Goal: Task Accomplishment & Management: Use online tool/utility

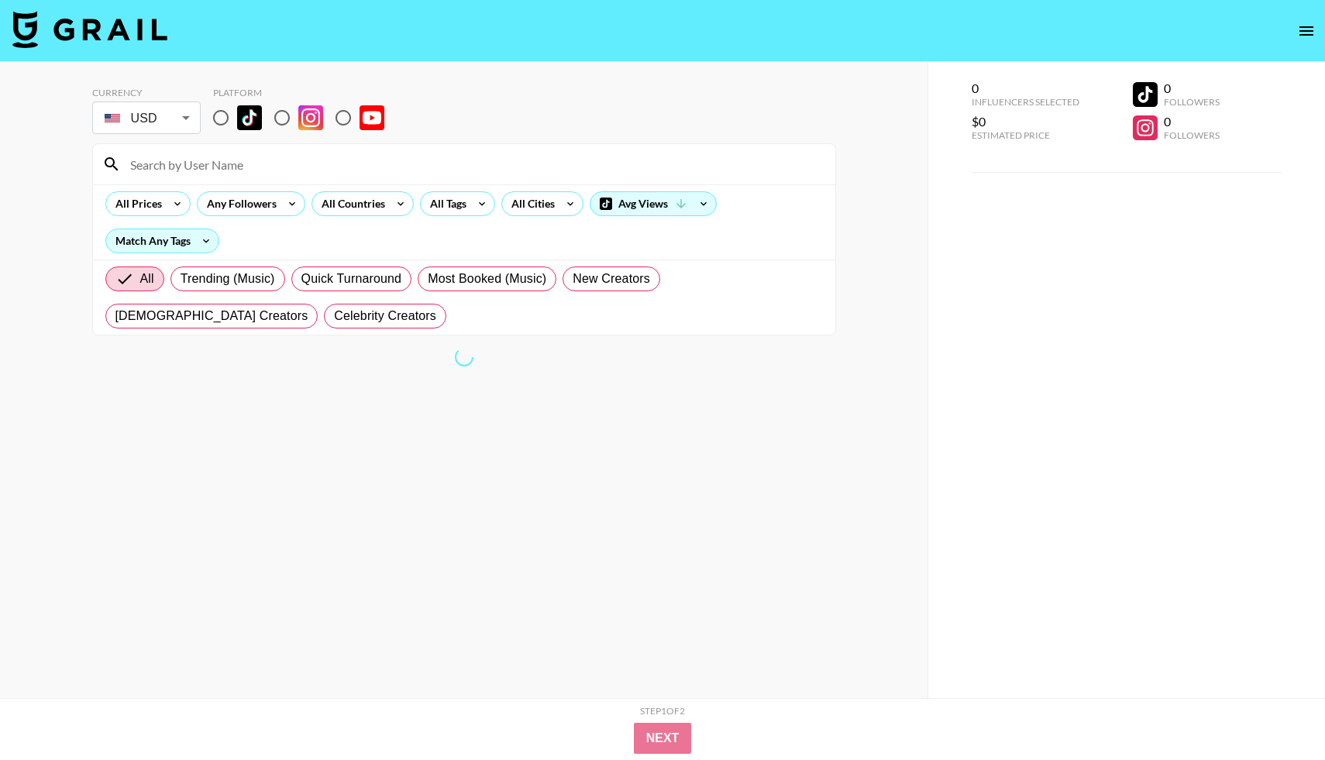
click at [222, 112] on input "radio" at bounding box center [221, 117] width 33 height 33
radio input "true"
click at [406, 204] on icon at bounding box center [400, 203] width 25 height 23
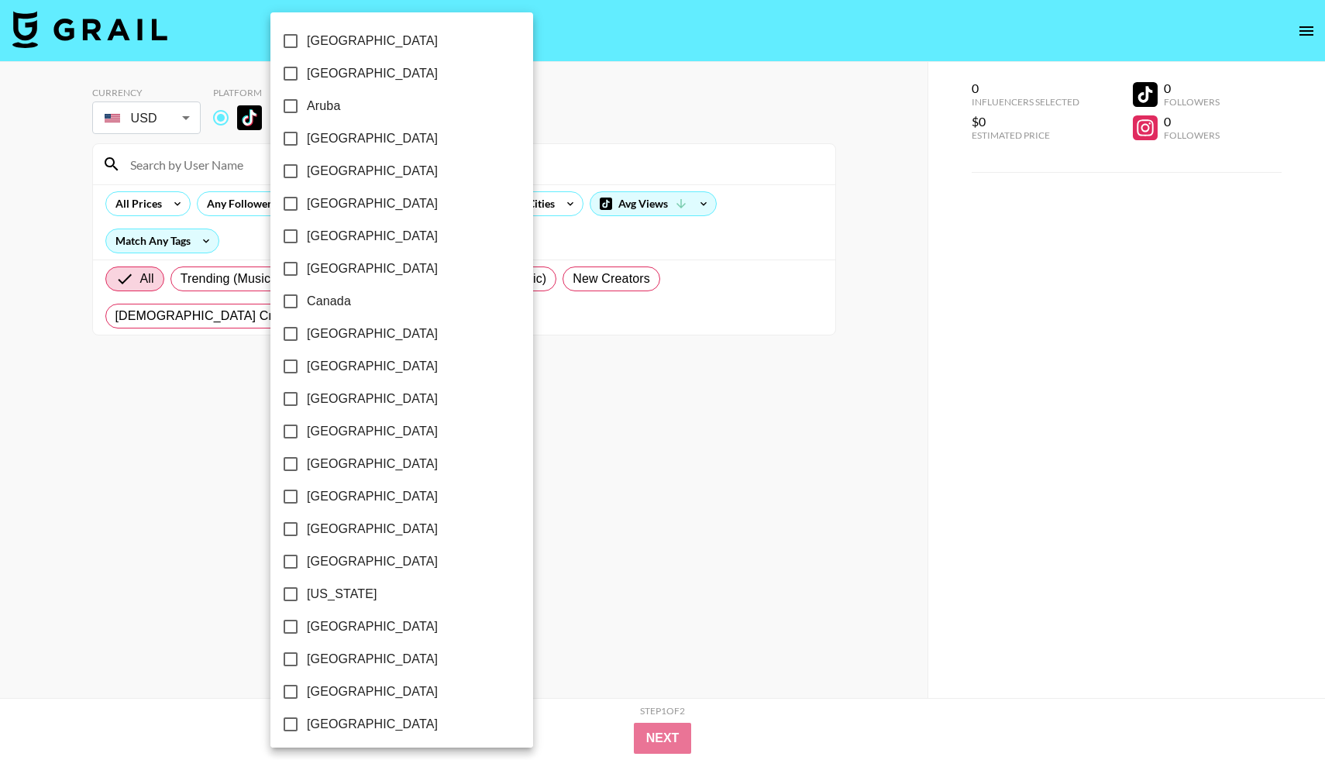
click at [397, 206] on label "[GEOGRAPHIC_DATA]" at bounding box center [391, 203] width 234 height 33
click at [307, 206] on input "[GEOGRAPHIC_DATA]" at bounding box center [290, 203] width 33 height 33
click at [397, 206] on label "[GEOGRAPHIC_DATA]" at bounding box center [389, 203] width 234 height 33
click at [304, 206] on input "[GEOGRAPHIC_DATA]" at bounding box center [288, 203] width 33 height 33
checkbox input "false"
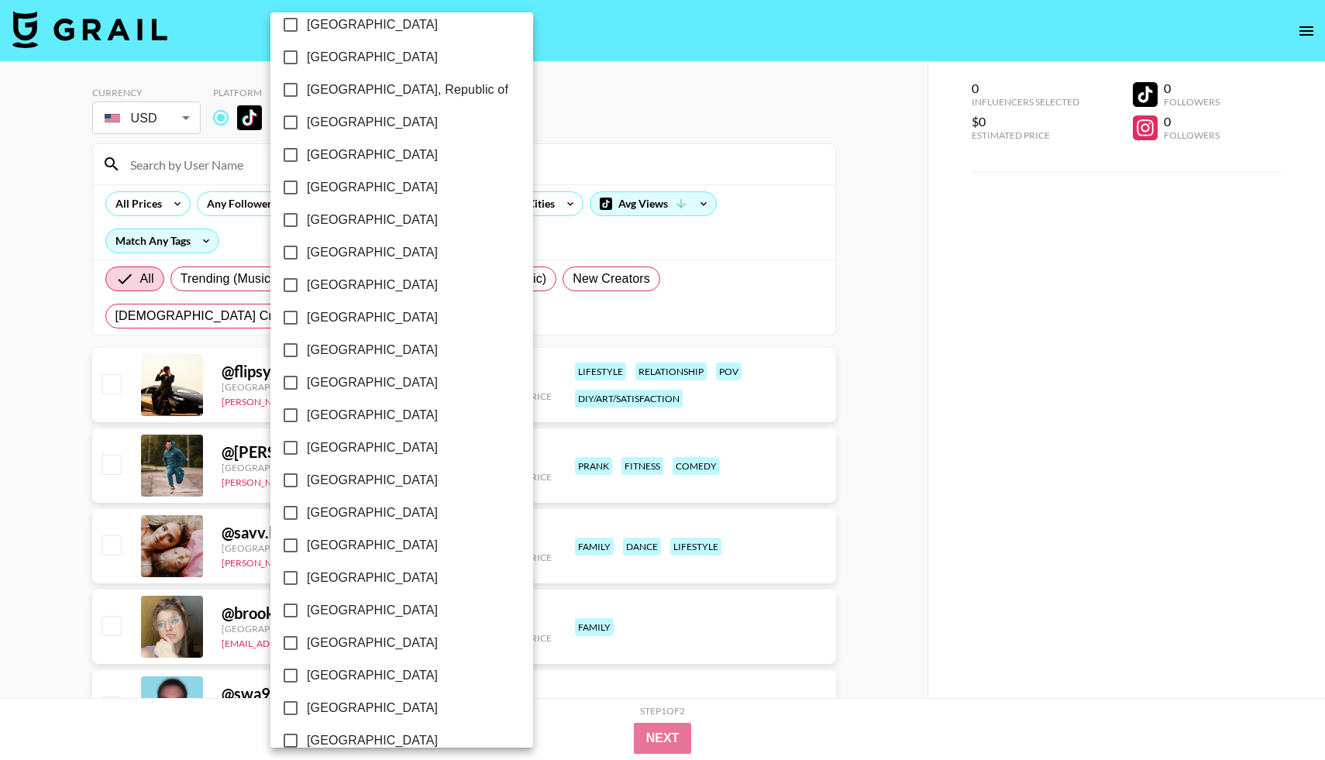
scroll to position [844, 0]
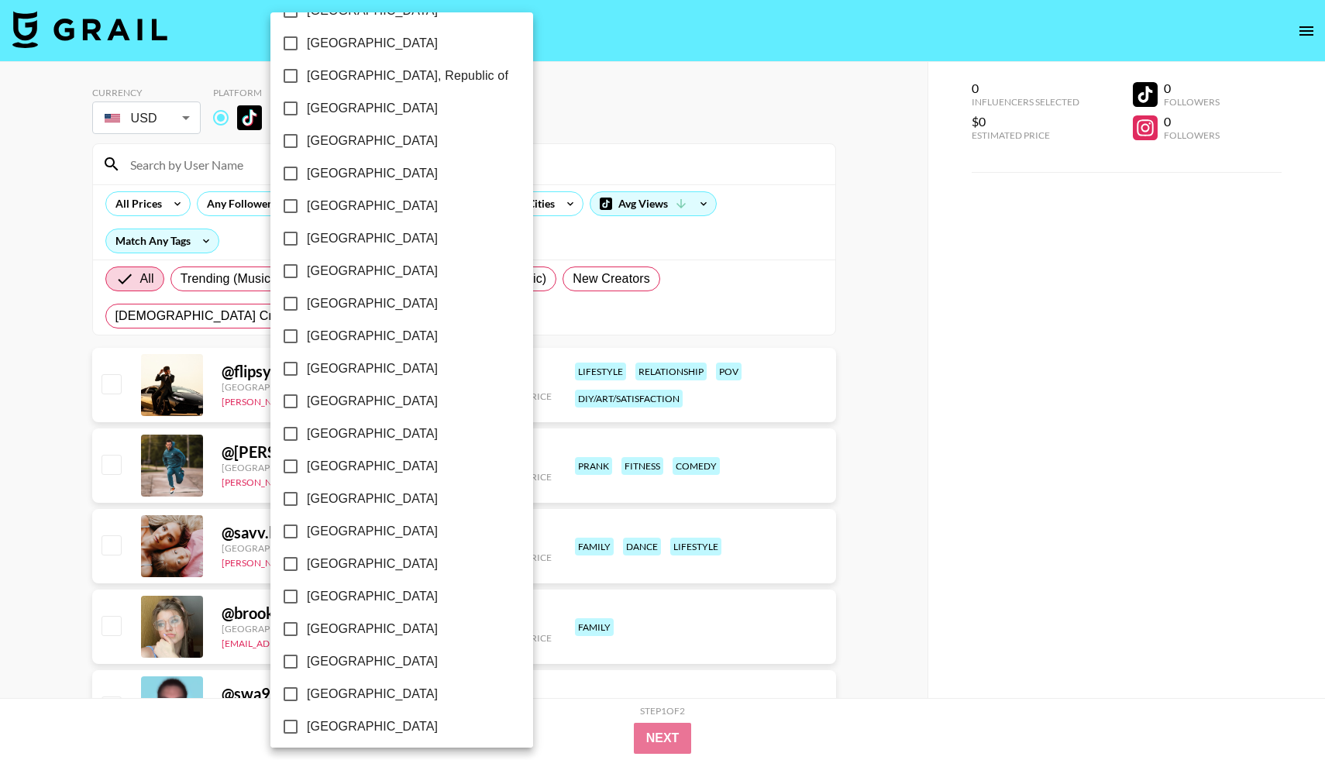
click at [335, 663] on span "[GEOGRAPHIC_DATA]" at bounding box center [372, 661] width 131 height 19
click at [307, 663] on input "[GEOGRAPHIC_DATA]" at bounding box center [290, 661] width 33 height 33
checkbox input "true"
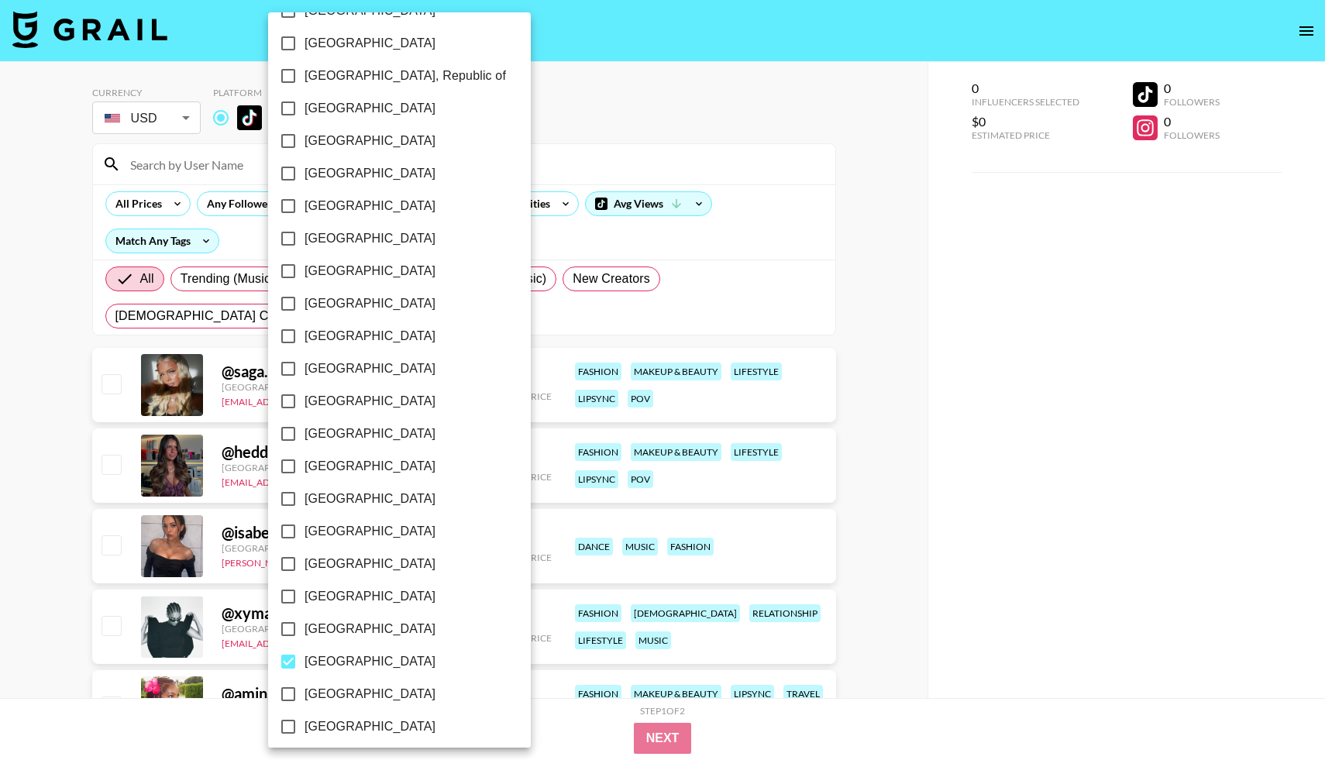
click at [889, 430] on div at bounding box center [662, 380] width 1325 height 760
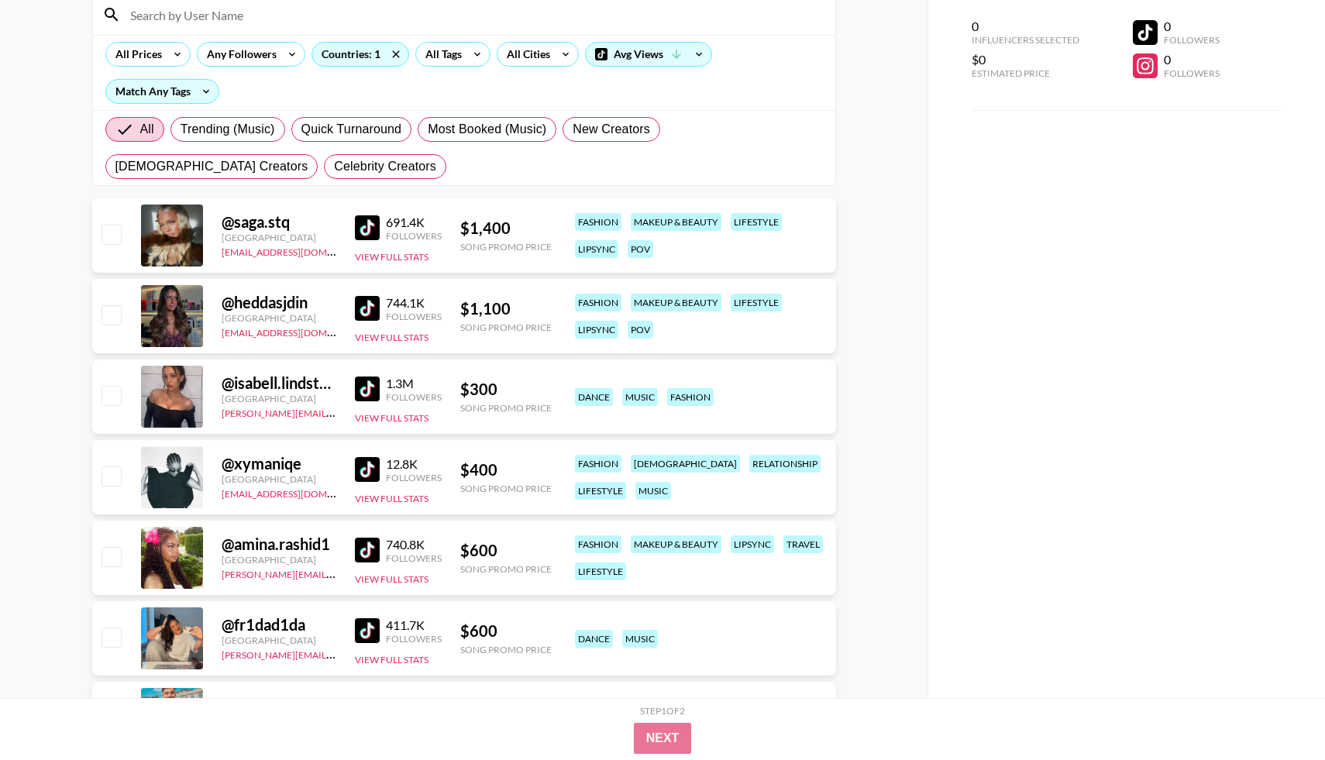
scroll to position [153, 0]
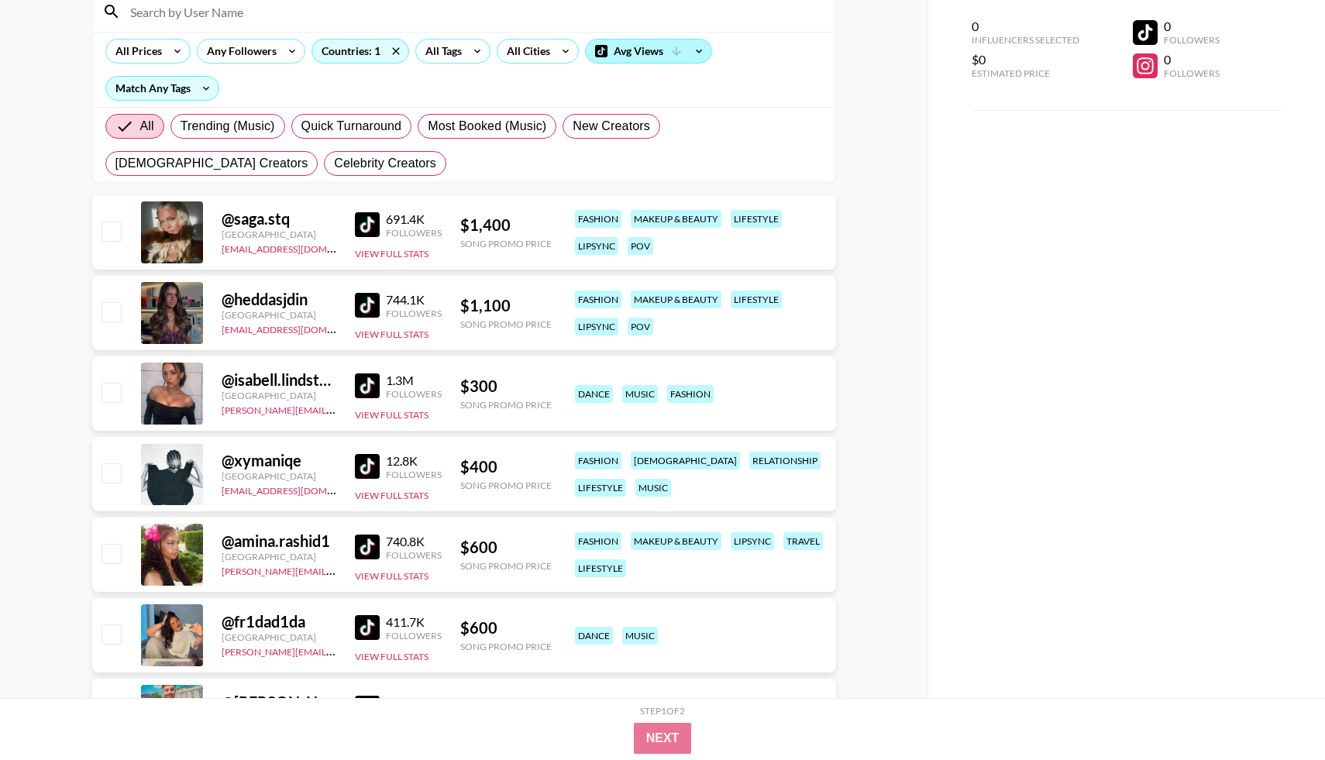
click at [630, 54] on div "Avg Views" at bounding box center [649, 51] width 126 height 23
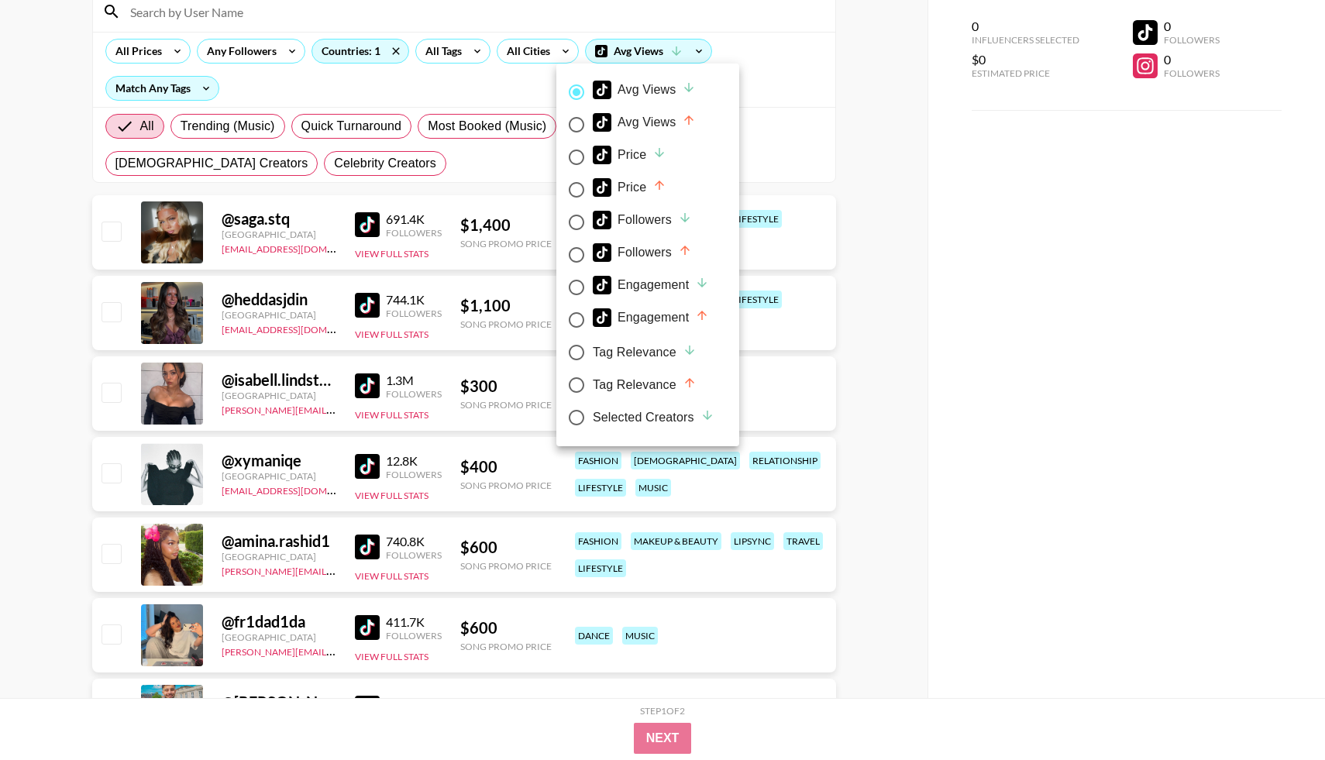
click at [645, 179] on div "Price" at bounding box center [630, 187] width 74 height 19
click at [593, 179] on input "Price" at bounding box center [576, 190] width 33 height 33
radio input "true"
radio input "false"
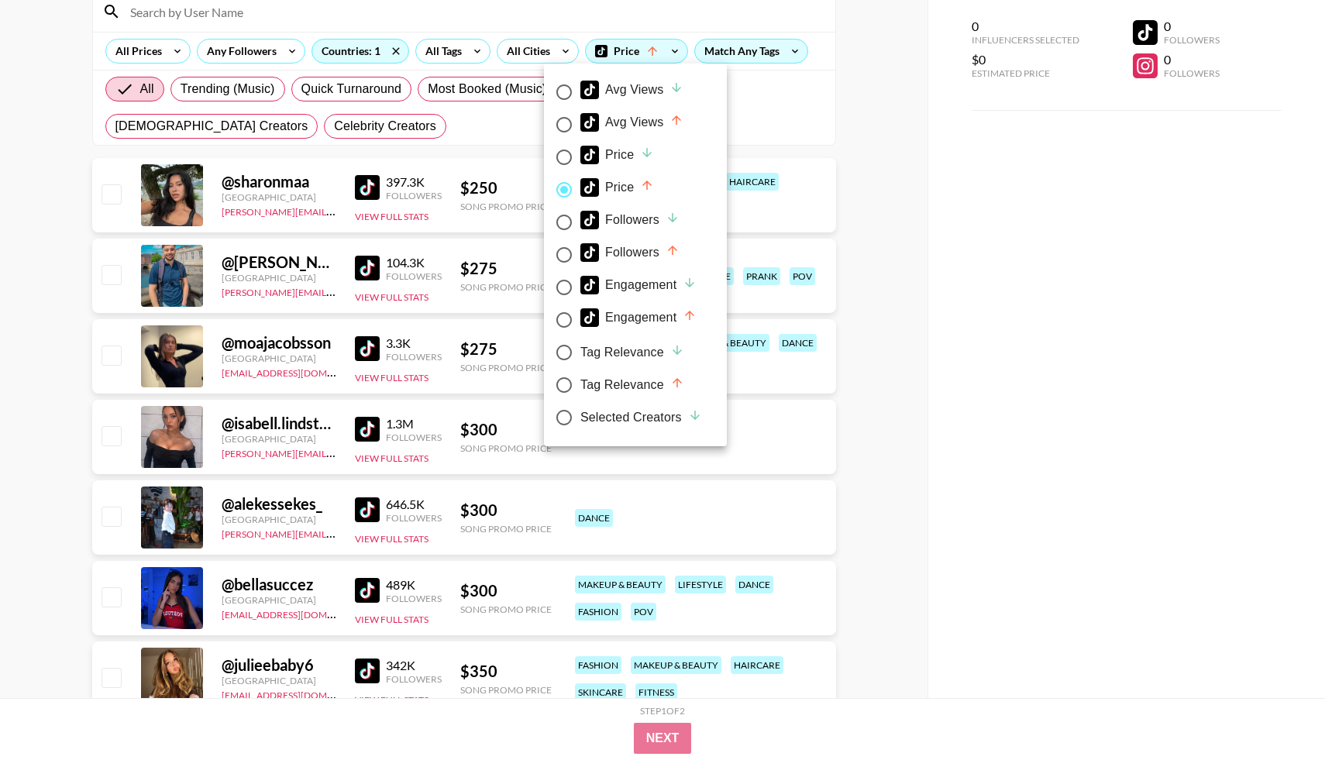
click at [1017, 159] on div at bounding box center [662, 380] width 1325 height 760
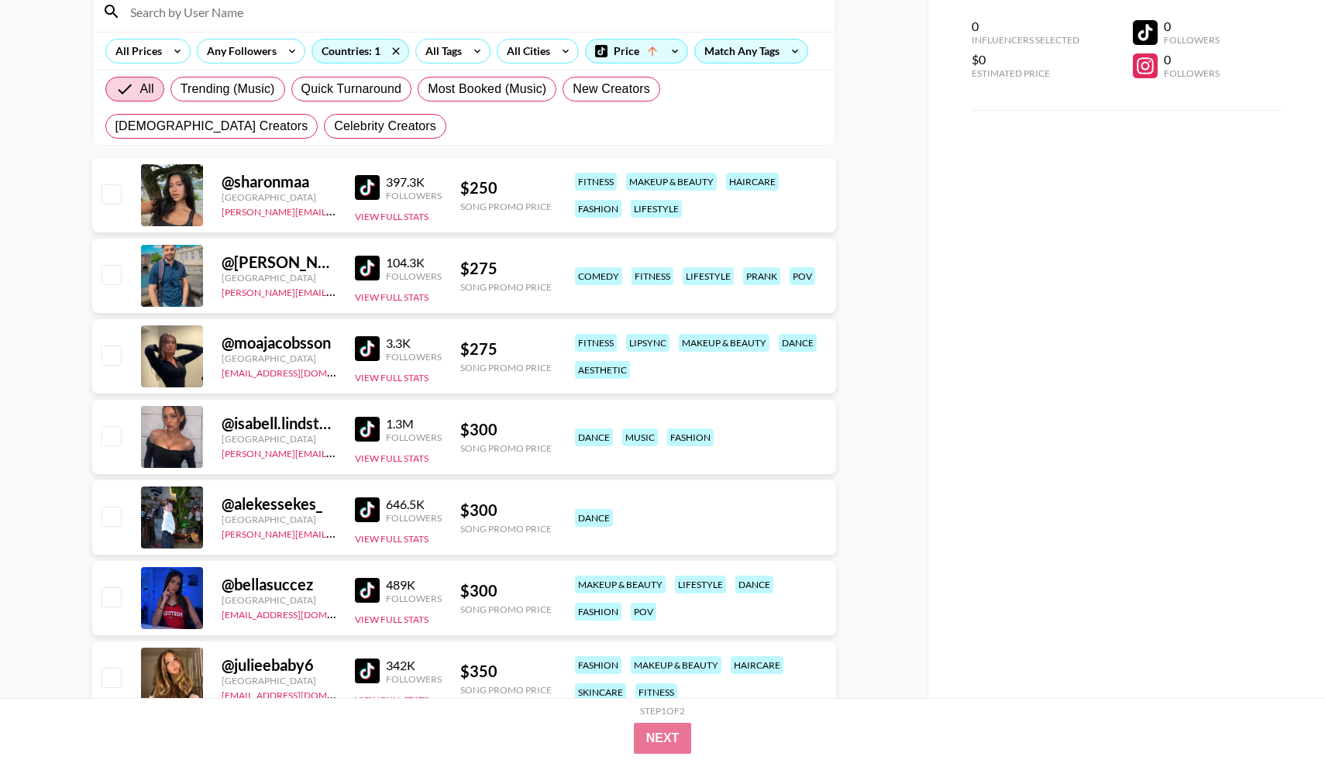
click at [350, 180] on div "@ sharonmaa Sweden [PERSON_NAME][EMAIL_ADDRESS][PERSON_NAME][DOMAIN_NAME] 397.3…" at bounding box center [464, 195] width 744 height 74
click at [366, 185] on img at bounding box center [367, 187] width 25 height 25
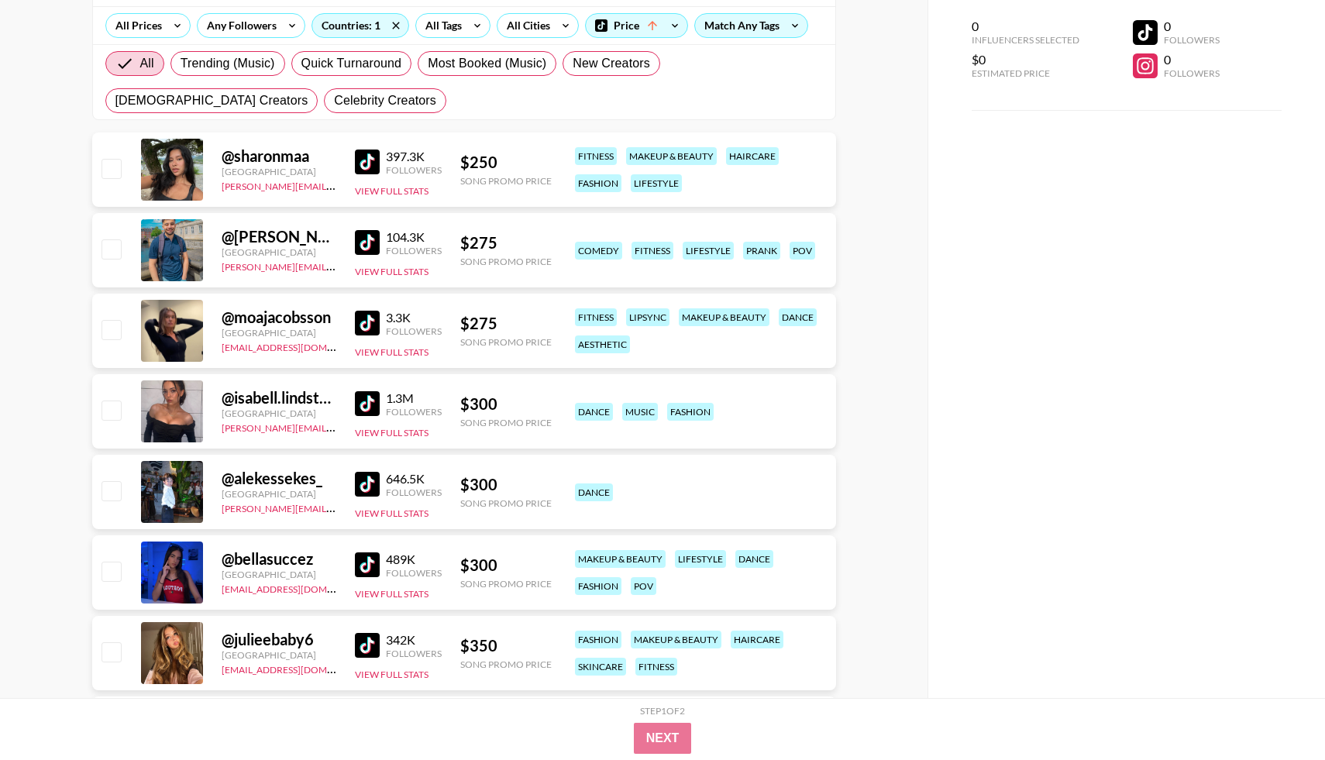
scroll to position [181, 0]
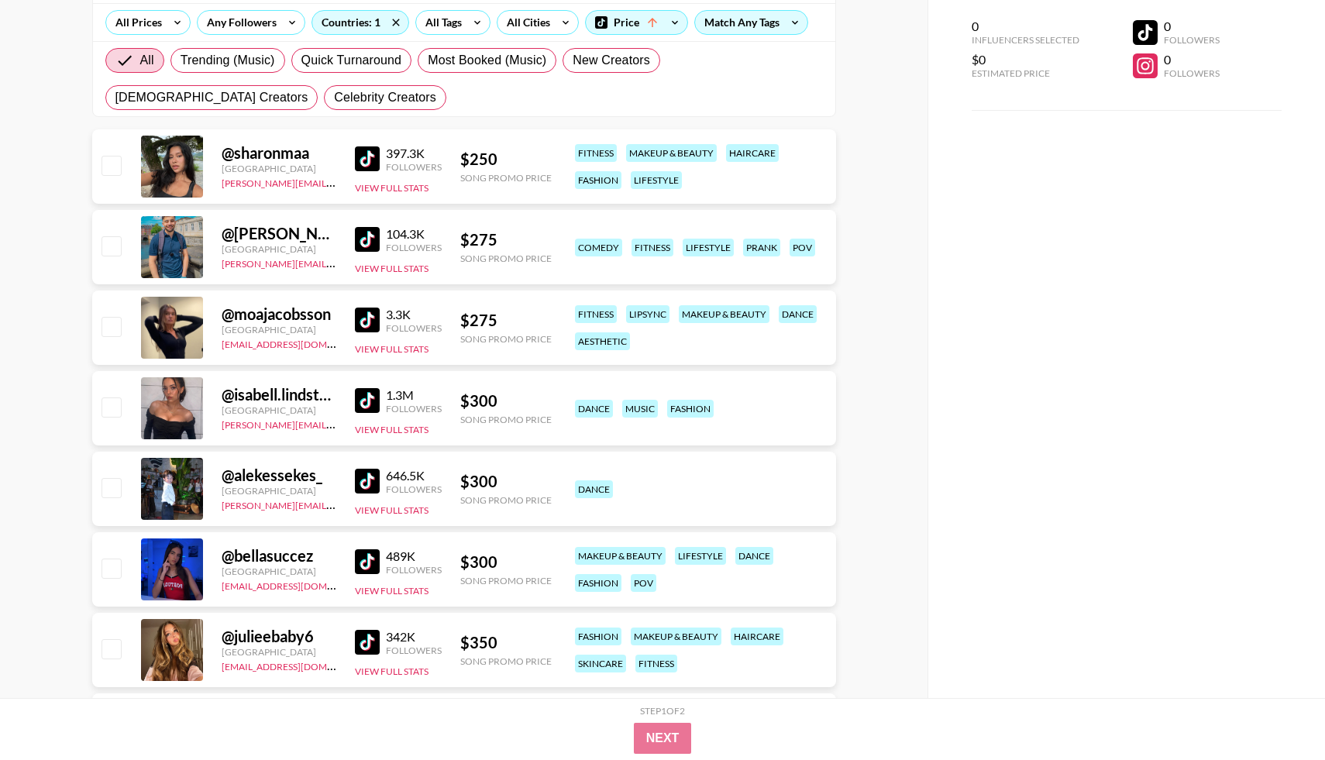
click at [362, 318] on img at bounding box center [367, 320] width 25 height 25
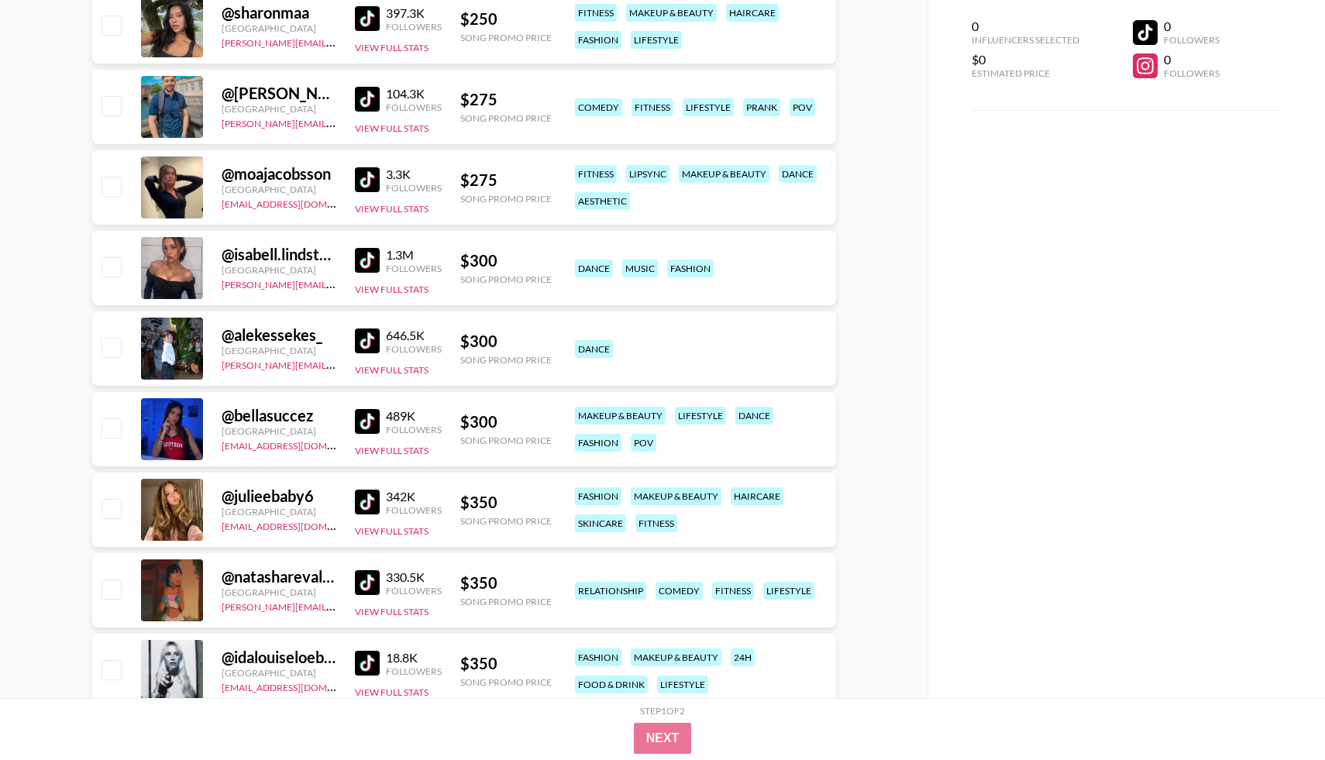
scroll to position [322, 0]
click at [363, 337] on img at bounding box center [367, 340] width 25 height 25
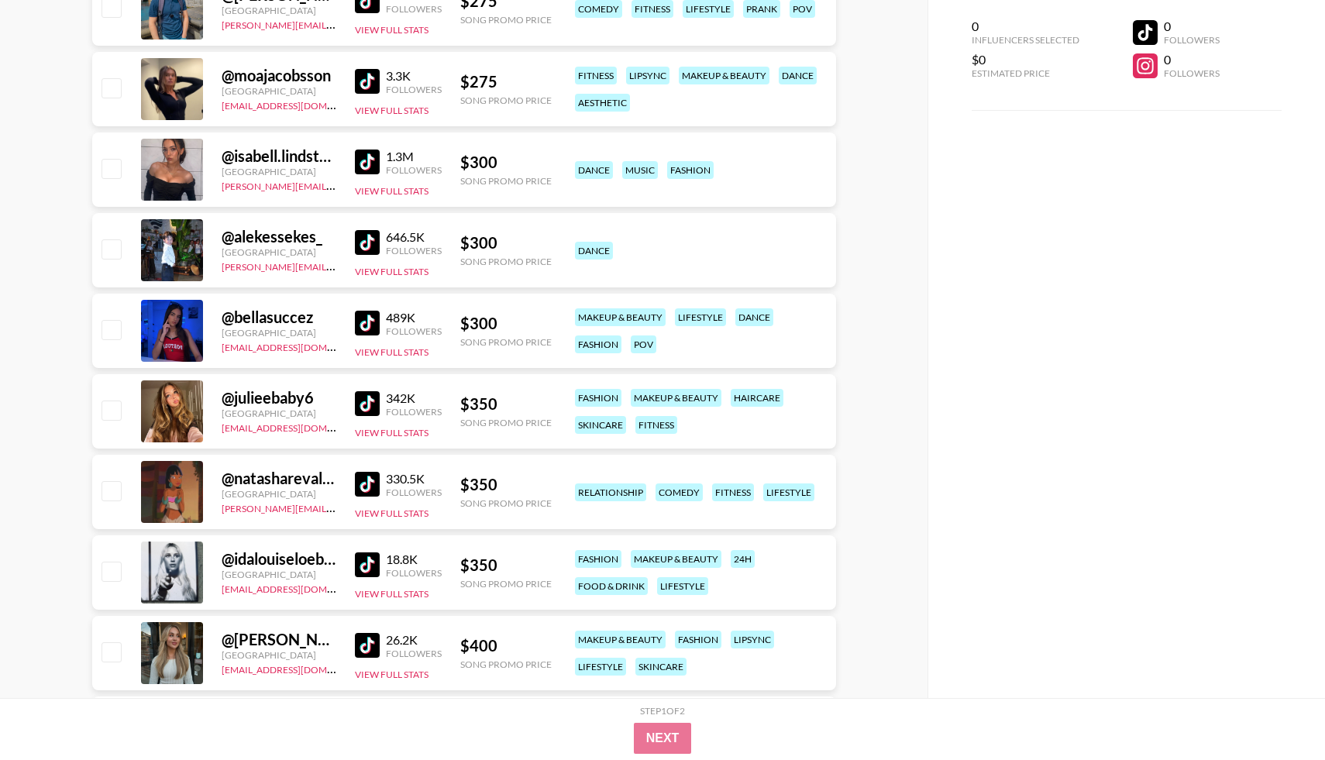
scroll to position [446, 0]
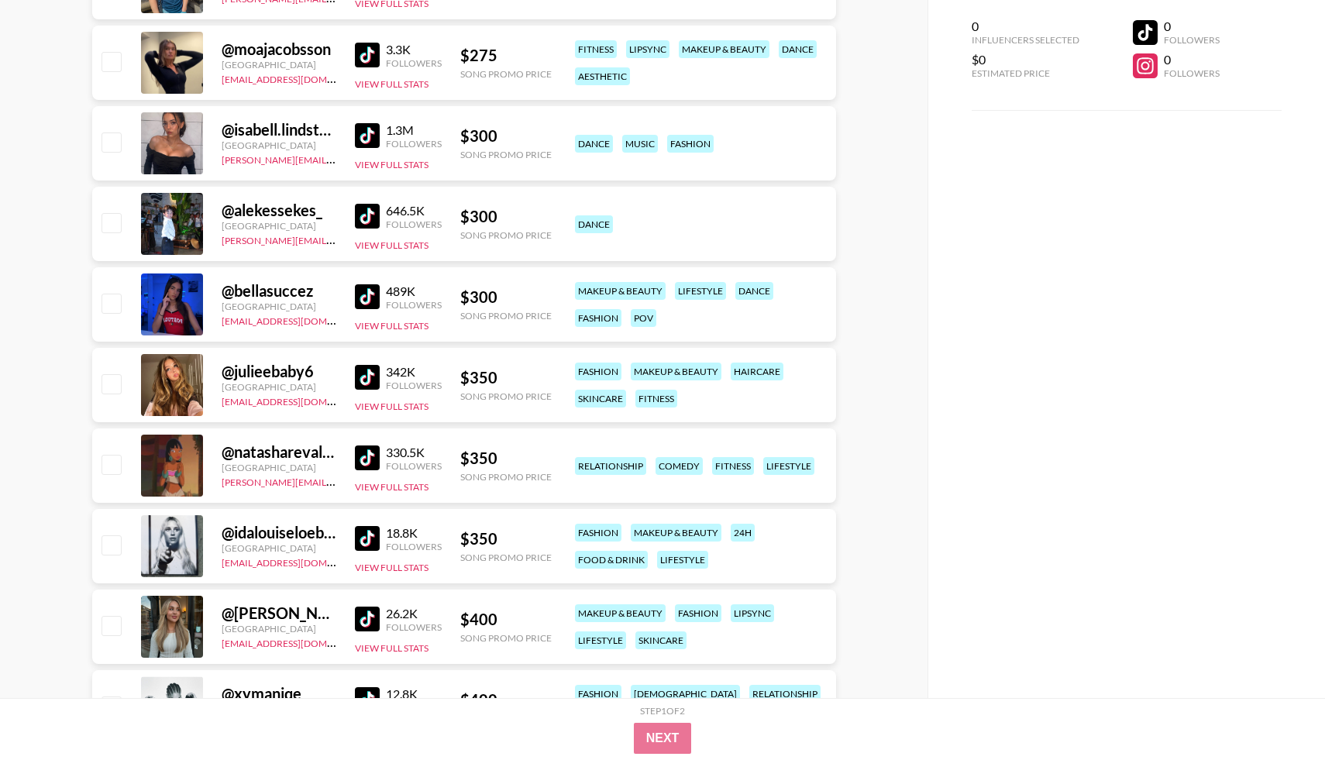
click at [363, 379] on img at bounding box center [367, 377] width 25 height 25
click at [363, 453] on img at bounding box center [367, 457] width 25 height 25
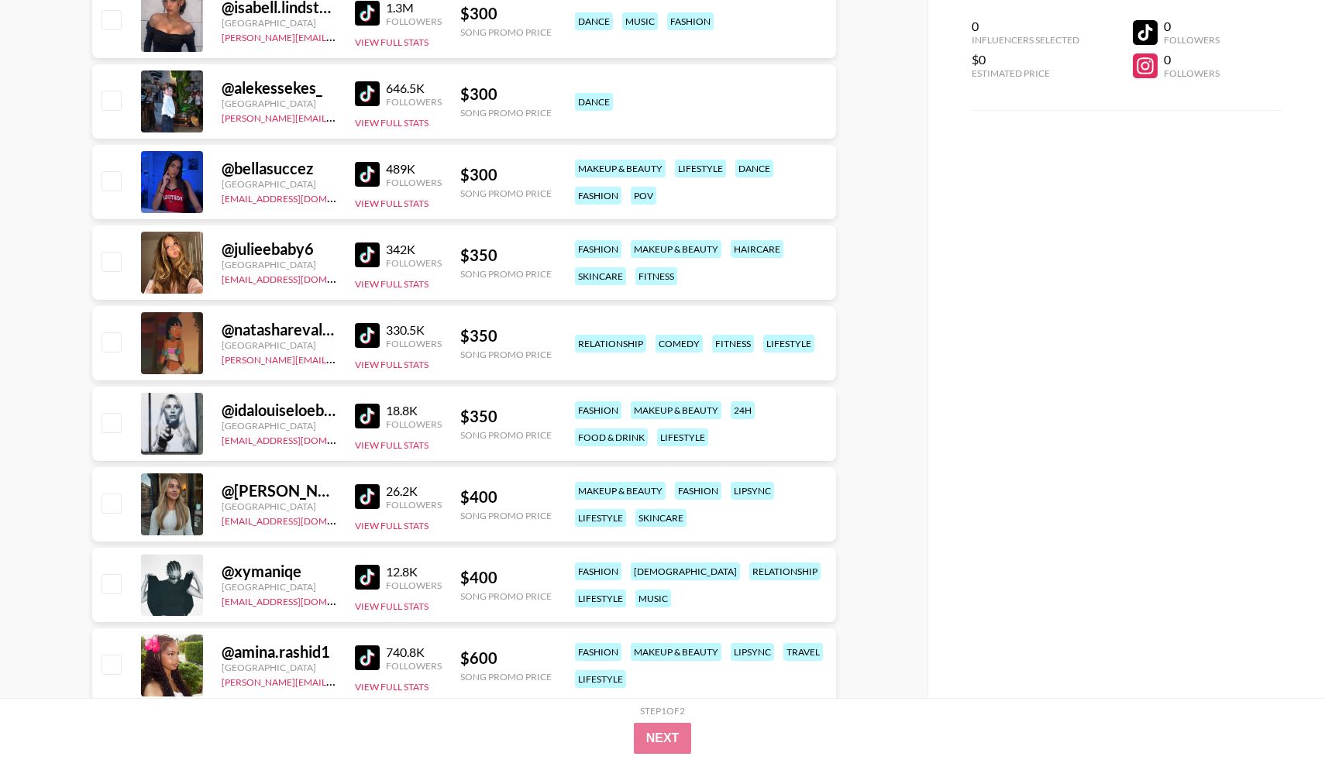
scroll to position [571, 0]
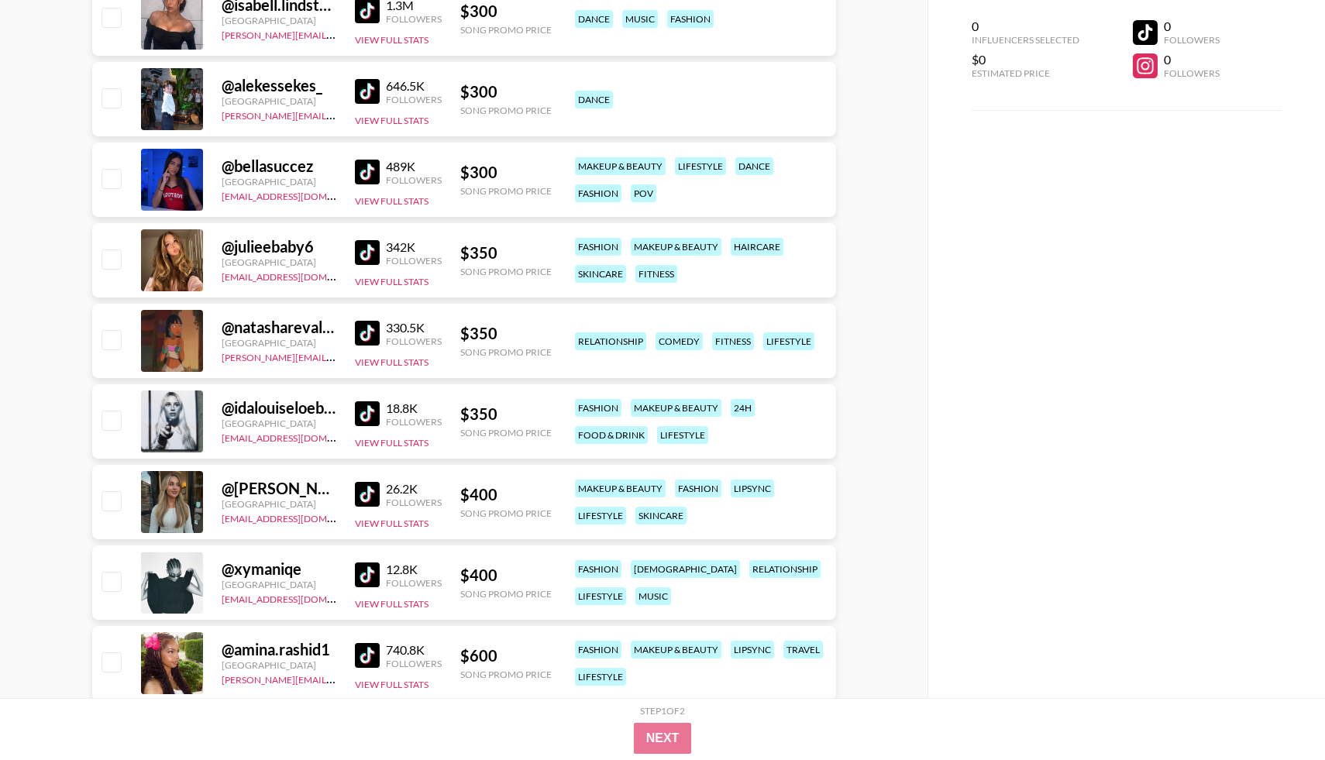
click at [368, 418] on img at bounding box center [367, 413] width 25 height 25
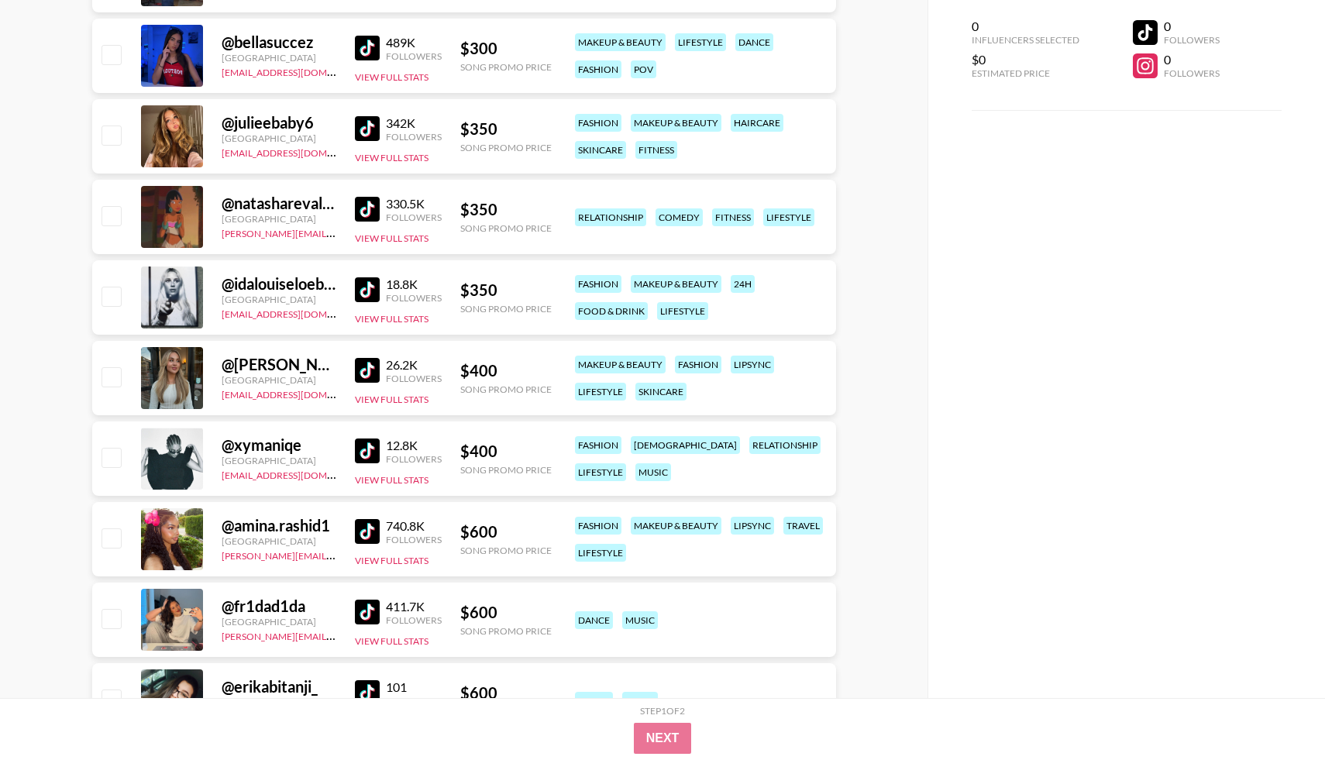
scroll to position [696, 0]
click at [363, 447] on img at bounding box center [367, 450] width 25 height 25
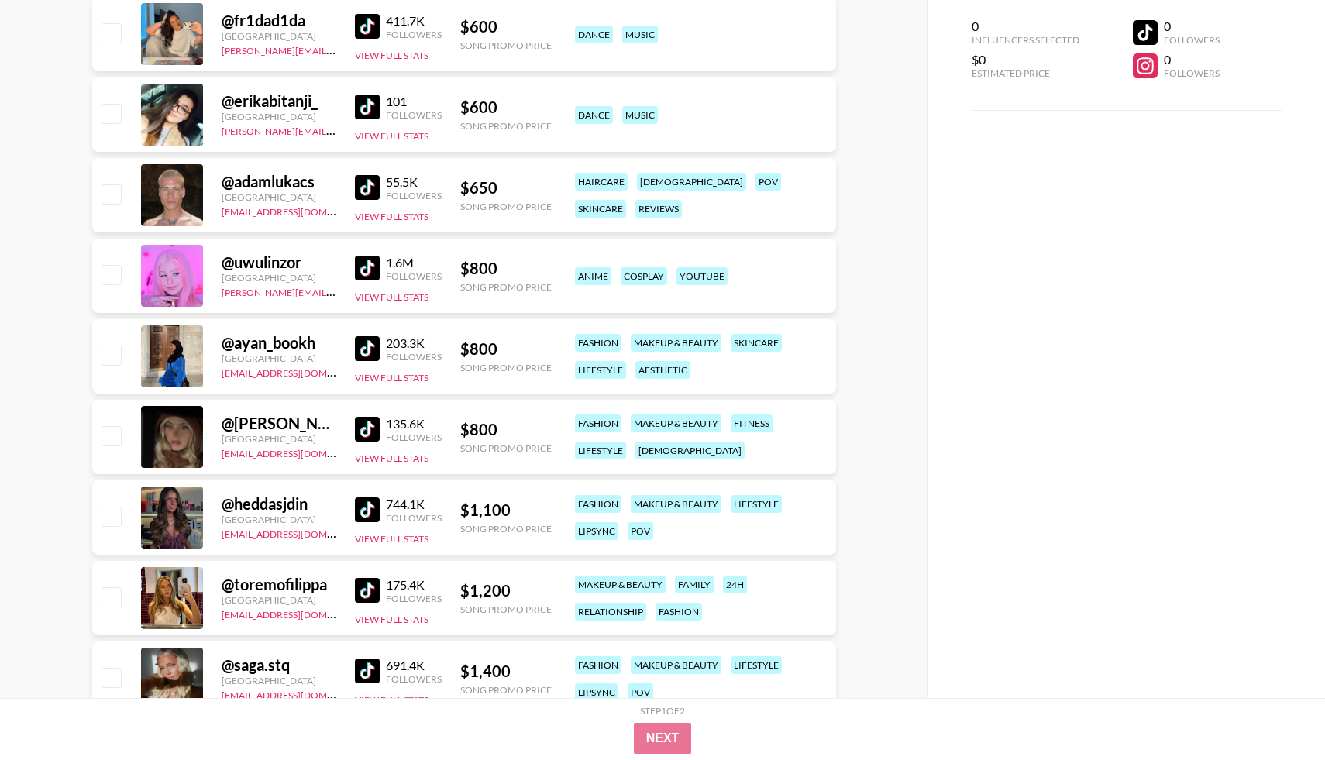
scroll to position [1281, 0]
click at [365, 434] on img at bounding box center [367, 428] width 25 height 25
